Goal: Task Accomplishment & Management: Manage account settings

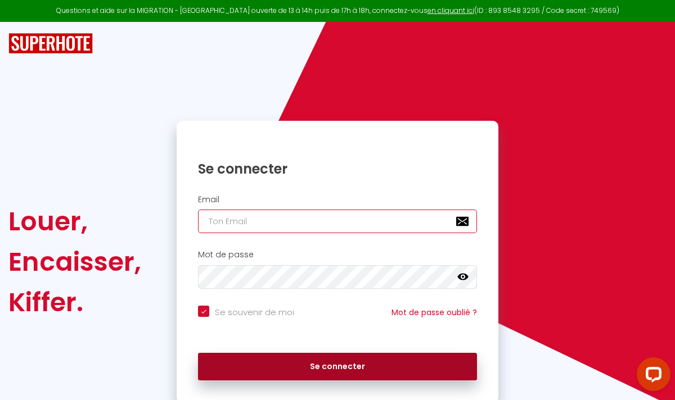
type input "[EMAIL_ADDRESS][DOMAIN_NAME]"
click at [312, 368] on button "Se connecter" at bounding box center [337, 367] width 279 height 28
checkbox input "true"
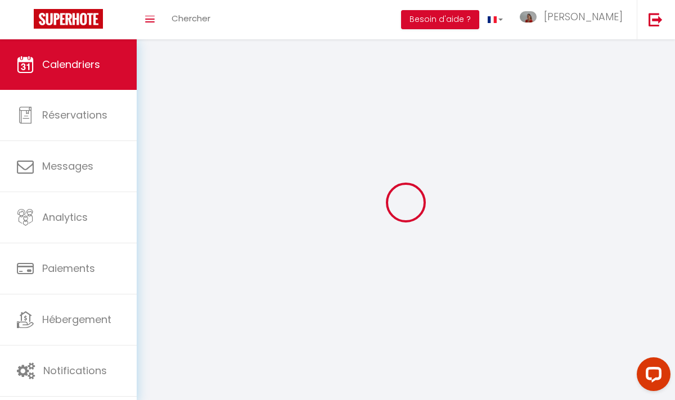
select select
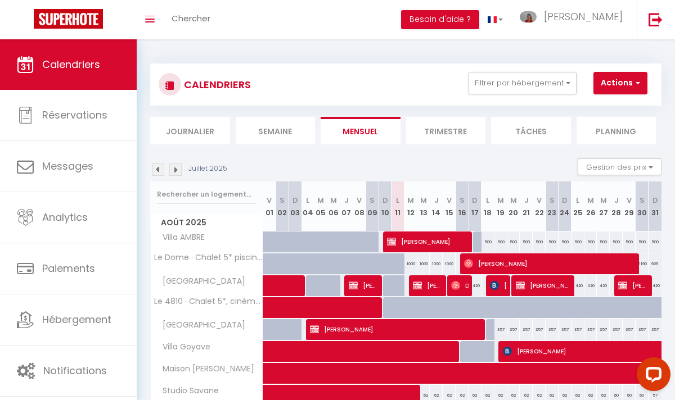
select select
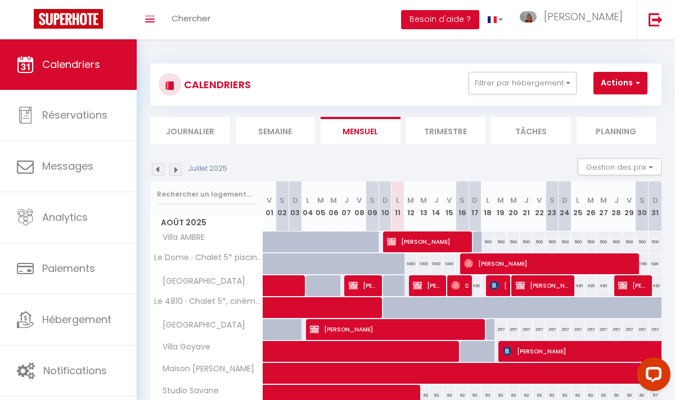
select select
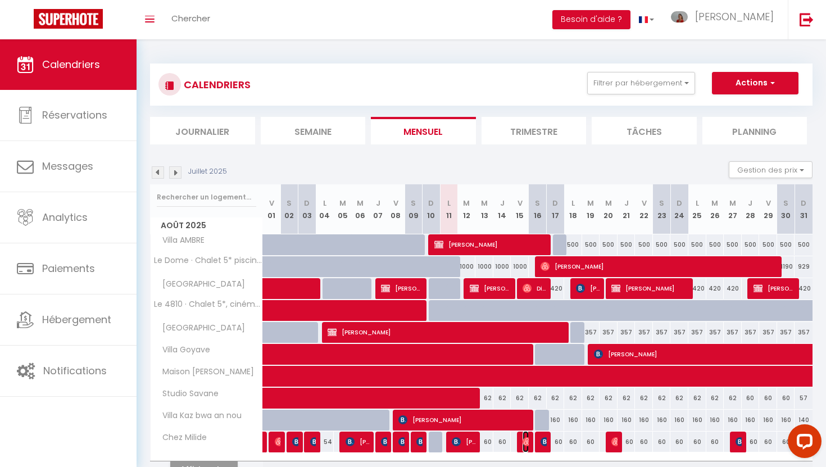
click at [528, 400] on img at bounding box center [527, 441] width 9 height 9
select select "OK"
select select "0"
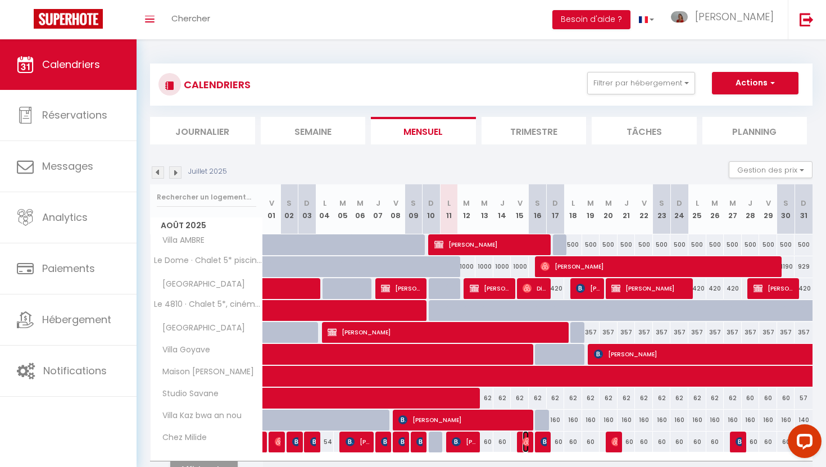
select select "1"
select select
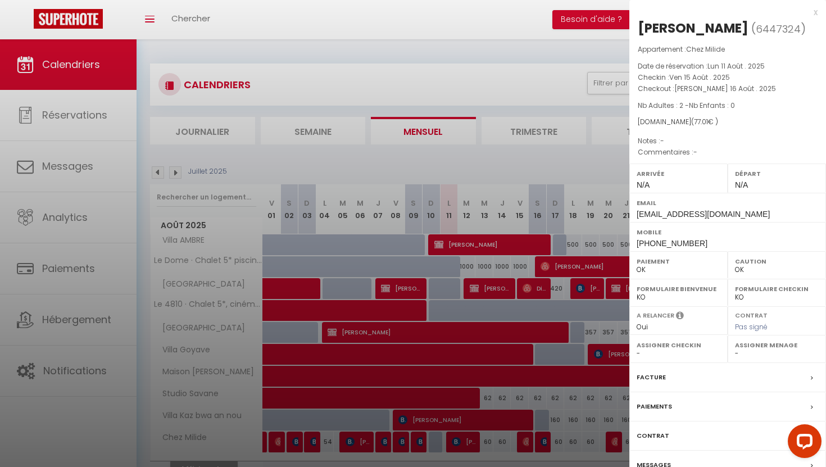
click at [440, 13] on div at bounding box center [413, 233] width 826 height 467
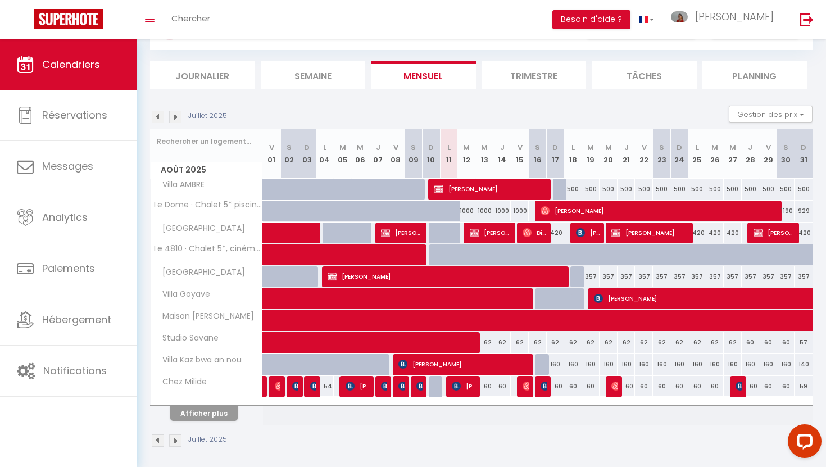
scroll to position [60, 0]
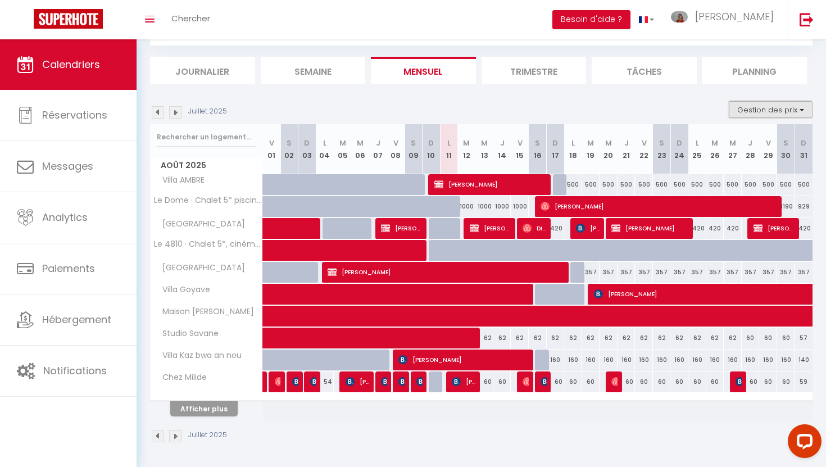
click at [674, 108] on button "Gestion des prix" at bounding box center [771, 109] width 84 height 17
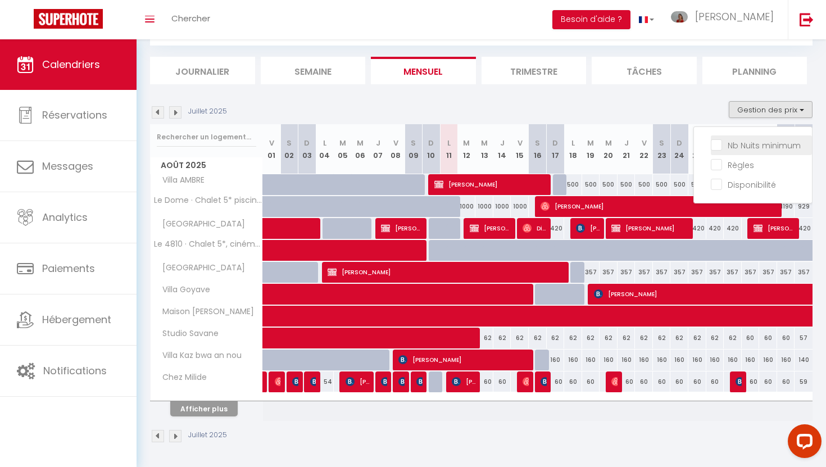
click at [674, 143] on input "Nb Nuits minimum" at bounding box center [761, 144] width 101 height 11
checkbox input "true"
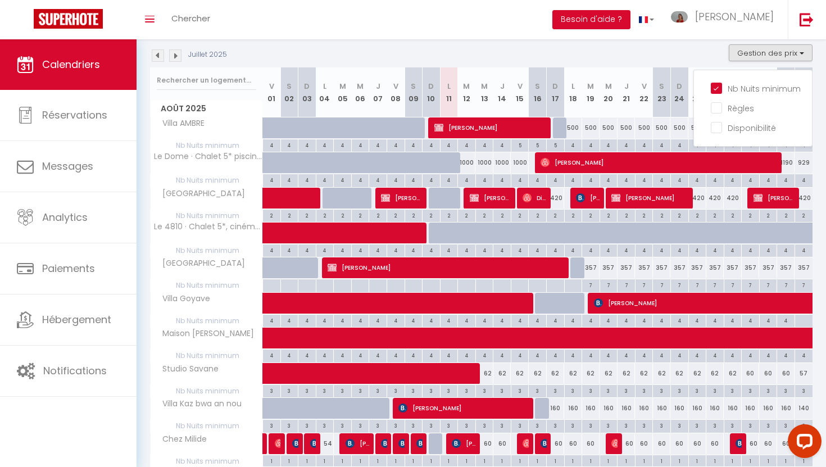
scroll to position [127, 0]
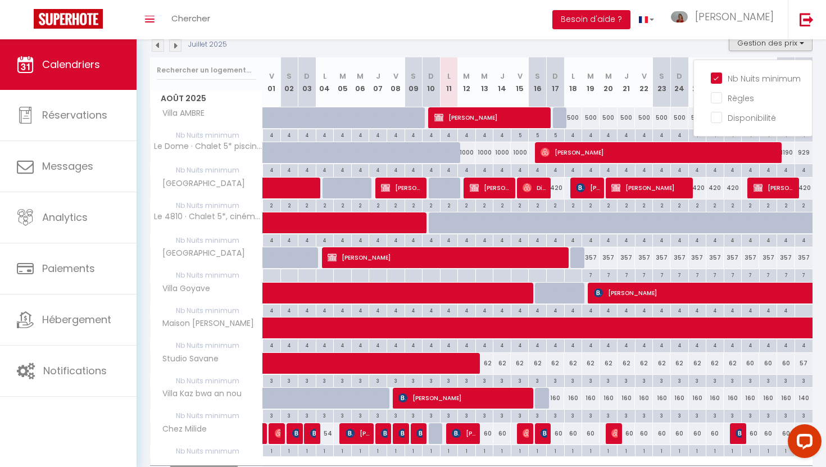
click at [674, 365] on div "57" at bounding box center [804, 363] width 18 height 21
type input "57"
type input "Dim 31 Août 2025"
type input "Lun 01 Septembre 2025"
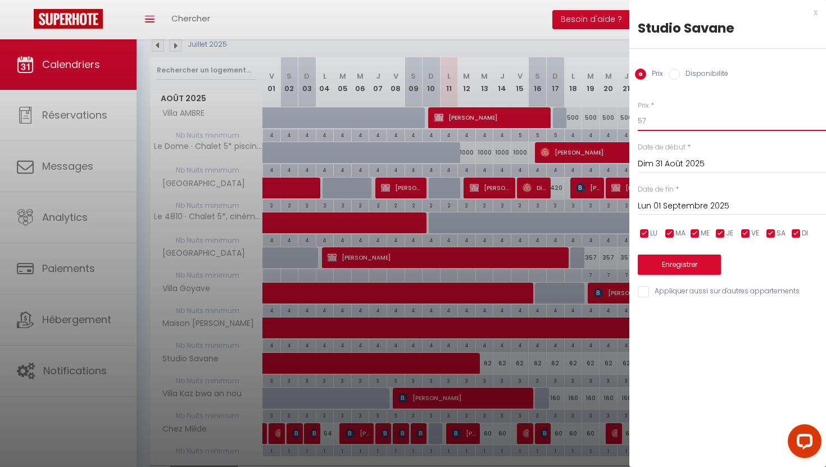
drag, startPoint x: 650, startPoint y: 122, endPoint x: 617, endPoint y: 133, distance: 34.3
click at [618, 132] on body "Questions et aide sur la MIGRATION - [GEOGRAPHIC_DATA] ouverte de 13 à 14h puis…" at bounding box center [413, 222] width 826 height 620
click at [647, 118] on input "57" at bounding box center [732, 121] width 188 height 20
type input "5"
type input "60"
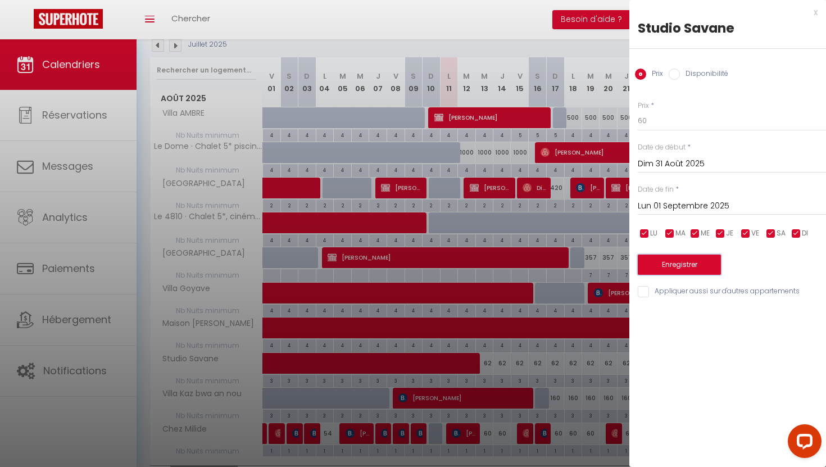
click at [674, 264] on button "Enregistrer" at bounding box center [679, 265] width 83 height 20
type input "[PERSON_NAME] 30 Août 2025"
type input "Dim 31 Août 2025"
